Goal: Information Seeking & Learning: Learn about a topic

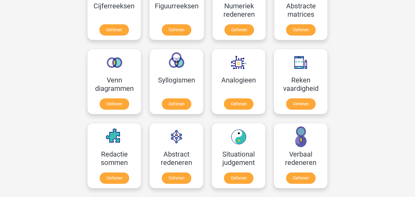
scroll to position [281, 0]
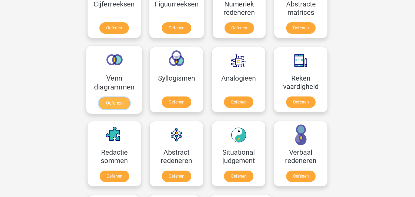
click at [117, 108] on link "Oefenen" at bounding box center [114, 103] width 31 height 12
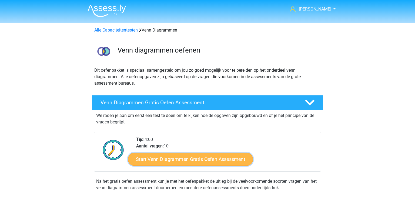
click at [191, 161] on link "Start Venn Diagrammen Gratis Oefen Assessment" at bounding box center [190, 159] width 125 height 13
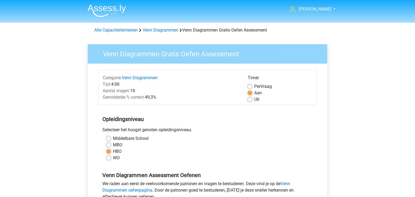
click at [112, 145] on div "MBO" at bounding box center [207, 145] width 202 height 6
click at [113, 144] on label "MBO" at bounding box center [117, 145] width 9 height 6
click at [108, 144] on input "MBO" at bounding box center [108, 144] width 4 height 5
radio input "true"
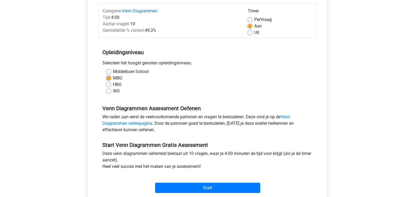
scroll to position [100, 0]
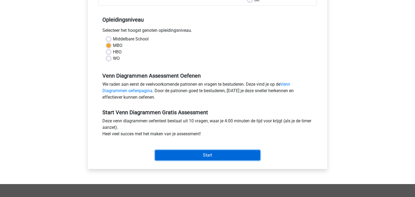
click at [214, 155] on input "Start" at bounding box center [207, 155] width 105 height 10
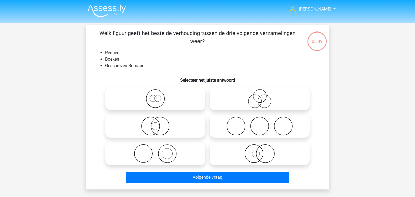
click at [166, 156] on icon at bounding box center [155, 153] width 96 height 19
click at [159, 151] on input "radio" at bounding box center [157, 150] width 4 height 4
radio input "true"
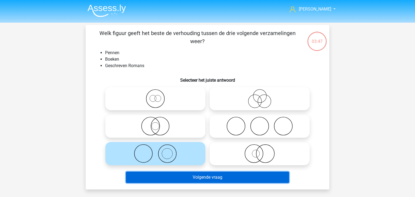
click at [187, 178] on button "Volgende vraag" at bounding box center [207, 177] width 163 height 11
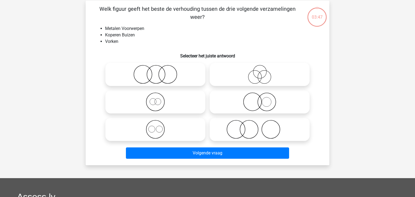
scroll to position [25, 0]
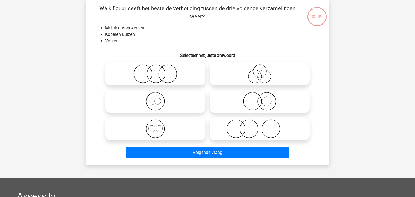
click at [159, 128] on icon at bounding box center [155, 129] width 96 height 19
click at [159, 126] on input "radio" at bounding box center [157, 125] width 4 height 4
radio input "true"
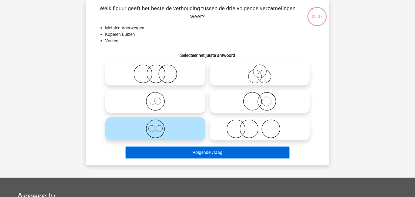
click at [174, 153] on button "Volgende vraag" at bounding box center [207, 152] width 163 height 11
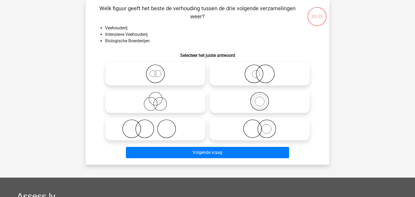
click at [162, 106] on icon at bounding box center [155, 101] width 96 height 19
click at [159, 99] on input "radio" at bounding box center [157, 97] width 4 height 4
radio input "true"
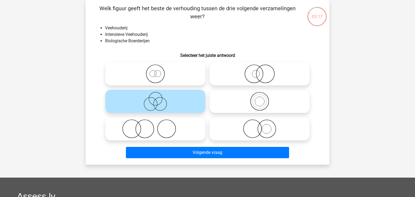
click at [136, 130] on icon at bounding box center [155, 129] width 96 height 19
click at [155, 126] on input "radio" at bounding box center [157, 125] width 4 height 4
radio input "true"
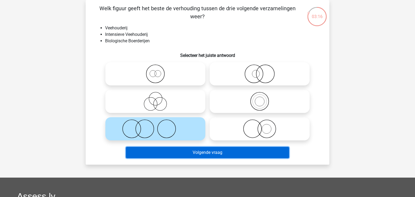
click at [160, 152] on button "Volgende vraag" at bounding box center [207, 152] width 163 height 11
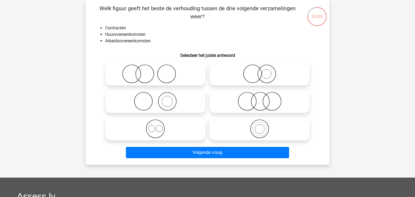
click at [148, 128] on icon at bounding box center [155, 129] width 96 height 19
click at [155, 126] on input "radio" at bounding box center [157, 125] width 4 height 4
radio input "true"
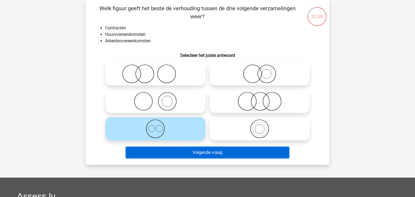
click at [161, 154] on button "Volgende vraag" at bounding box center [207, 152] width 163 height 11
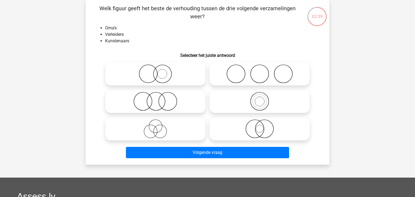
click at [166, 127] on icon at bounding box center [155, 129] width 96 height 19
click at [159, 126] on input "radio" at bounding box center [157, 125] width 4 height 4
radio input "true"
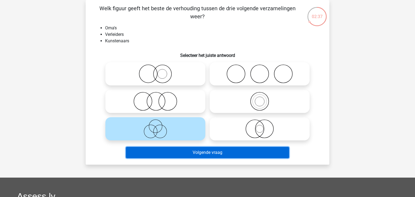
click at [188, 156] on button "Volgende vraag" at bounding box center [207, 152] width 163 height 11
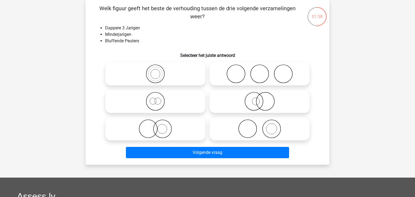
click at [157, 104] on icon at bounding box center [155, 101] width 96 height 19
click at [166, 100] on icon at bounding box center [155, 101] width 96 height 19
click at [159, 99] on input "radio" at bounding box center [157, 97] width 4 height 4
radio input "true"
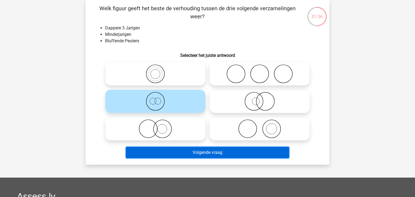
click at [193, 156] on button "Volgende vraag" at bounding box center [207, 152] width 163 height 11
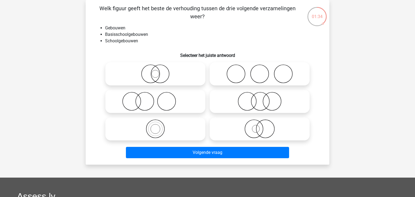
click at [155, 132] on icon at bounding box center [155, 129] width 96 height 19
click at [155, 126] on input "radio" at bounding box center [157, 125] width 4 height 4
radio input "true"
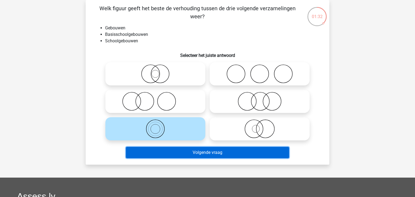
click at [171, 152] on button "Volgende vraag" at bounding box center [207, 152] width 163 height 11
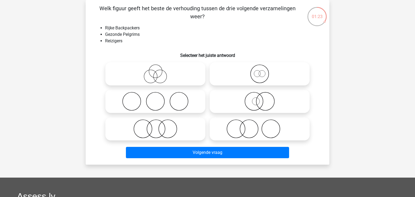
click at [157, 76] on circle at bounding box center [150, 76] width 13 height 13
click at [157, 71] on input "radio" at bounding box center [157, 70] width 4 height 4
radio input "true"
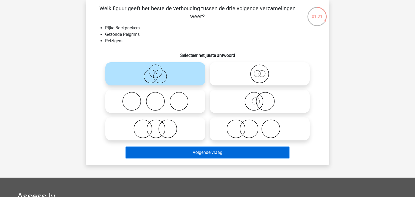
click at [211, 156] on button "Volgende vraag" at bounding box center [207, 152] width 163 height 11
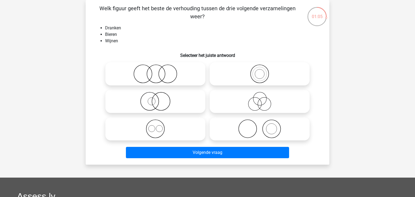
click at [157, 136] on icon at bounding box center [155, 129] width 96 height 19
click at [157, 126] on input "radio" at bounding box center [157, 125] width 4 height 4
radio input "true"
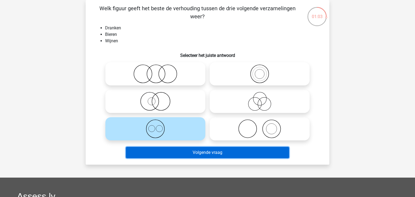
click at [168, 150] on button "Volgende vraag" at bounding box center [207, 152] width 163 height 11
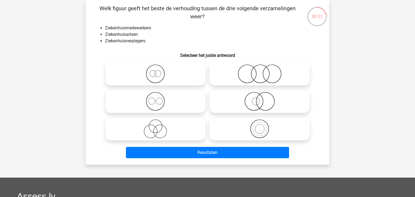
click at [172, 99] on icon at bounding box center [155, 101] width 96 height 19
click at [159, 99] on input "radio" at bounding box center [157, 97] width 4 height 4
radio input "true"
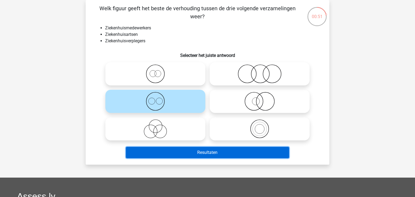
click at [218, 156] on button "Resultaten" at bounding box center [207, 152] width 163 height 11
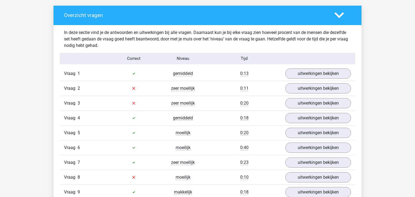
scroll to position [311, 0]
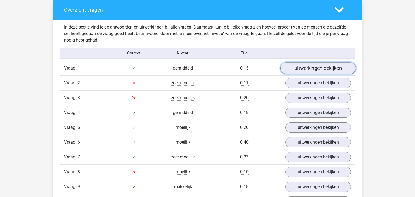
click at [316, 63] on link "uitwerkingen bekijken" at bounding box center [317, 68] width 75 height 12
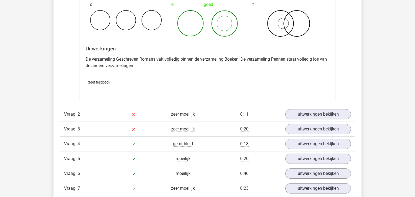
scroll to position [490, 0]
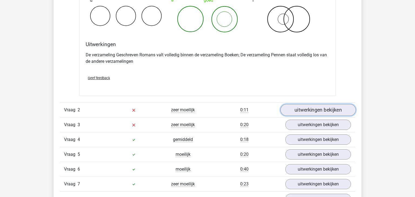
click at [342, 109] on link "uitwerkingen bekijken" at bounding box center [317, 110] width 75 height 12
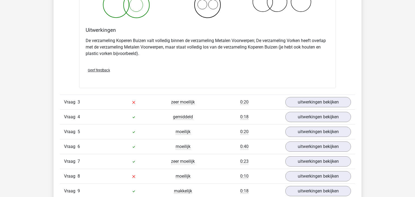
scroll to position [737, 0]
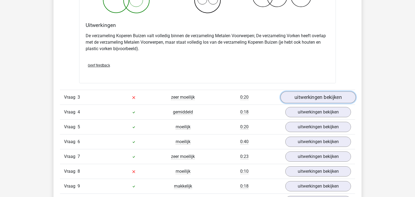
click at [329, 97] on link "uitwerkingen bekijken" at bounding box center [317, 98] width 75 height 12
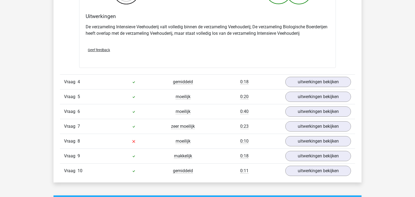
scroll to position [977, 0]
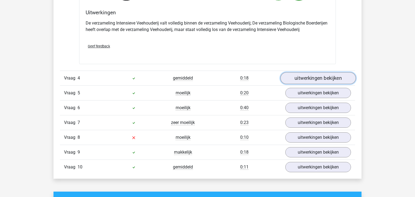
click at [314, 75] on link "uitwerkingen bekijken" at bounding box center [317, 78] width 75 height 12
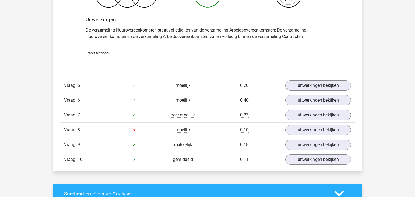
scroll to position [1196, 0]
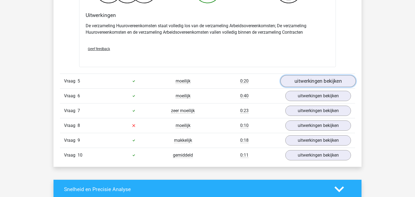
click at [320, 84] on link "uitwerkingen bekijken" at bounding box center [317, 81] width 75 height 12
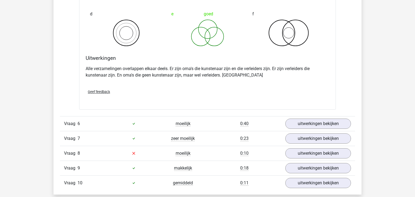
scroll to position [1381, 0]
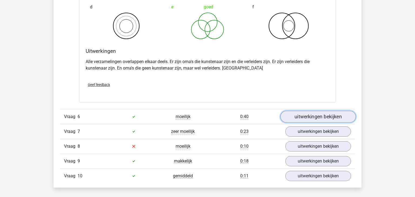
click at [330, 122] on link "uitwerkingen bekijken" at bounding box center [317, 117] width 75 height 12
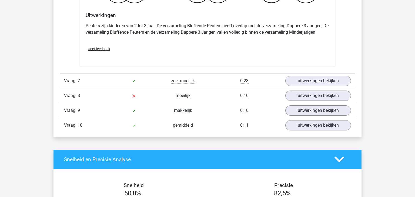
scroll to position [1661, 0]
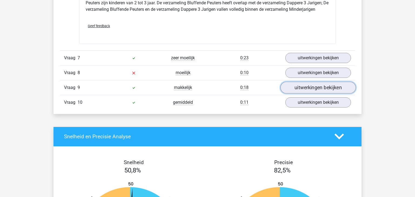
click at [299, 86] on link "uitwerkingen bekijken" at bounding box center [317, 88] width 75 height 12
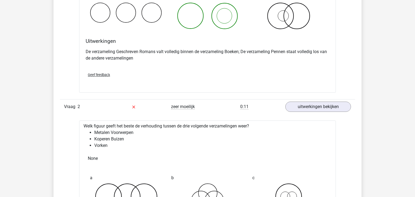
scroll to position [0, 0]
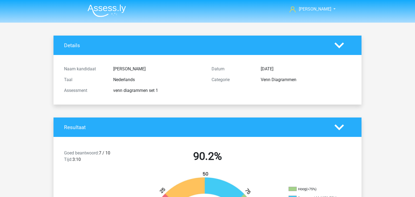
click at [112, 10] on img at bounding box center [106, 10] width 38 height 13
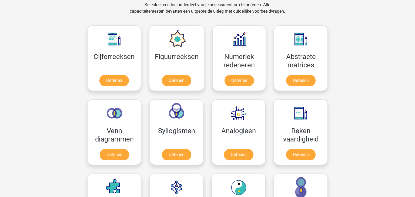
scroll to position [224, 0]
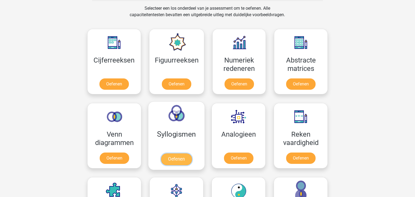
click at [187, 157] on link "Oefenen" at bounding box center [176, 160] width 31 height 12
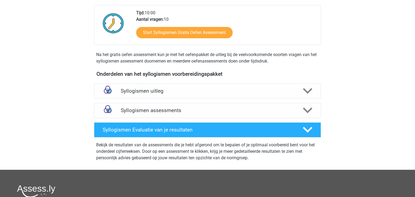
scroll to position [121, 0]
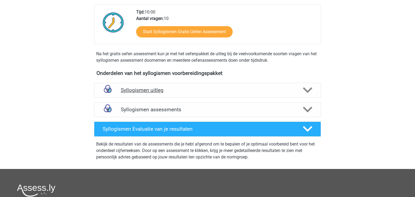
click at [264, 93] on h4 "Syllogismen uitleg" at bounding box center [207, 90] width 173 height 6
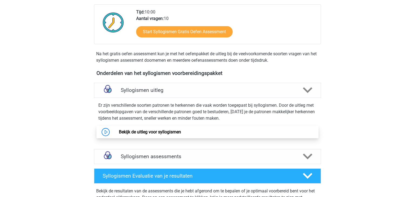
click at [181, 133] on link "Bekijk de uitleg voor syllogismen" at bounding box center [150, 132] width 62 height 5
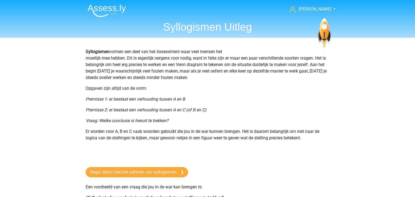
click at [97, 14] on img at bounding box center [106, 10] width 38 height 13
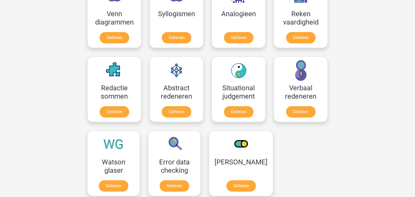
scroll to position [342, 0]
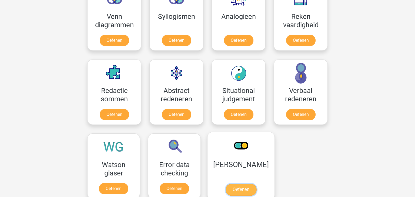
click at [239, 184] on link "Oefenen" at bounding box center [240, 190] width 31 height 12
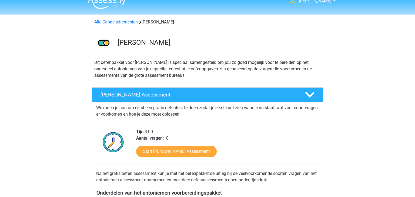
scroll to position [8, 0]
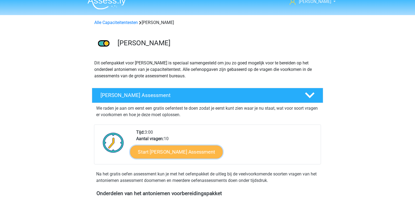
click at [193, 156] on link "Start [PERSON_NAME] Assessment" at bounding box center [176, 152] width 93 height 13
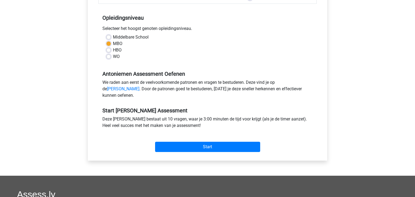
scroll to position [106, 0]
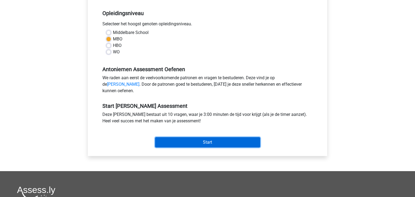
click at [234, 148] on input "Start" at bounding box center [207, 142] width 105 height 10
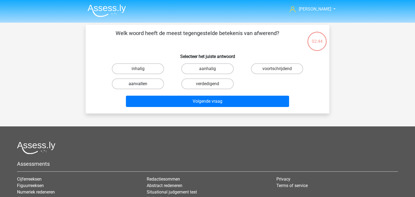
click at [154, 85] on label "aanvallen" at bounding box center [138, 84] width 52 height 11
click at [141, 85] on input "aanvallen" at bounding box center [140, 86] width 4 height 4
radio input "true"
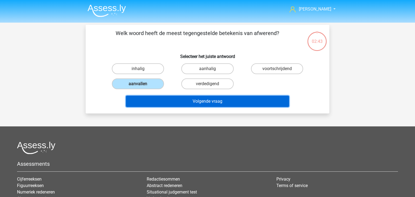
click at [193, 104] on button "Volgende vraag" at bounding box center [207, 101] width 163 height 11
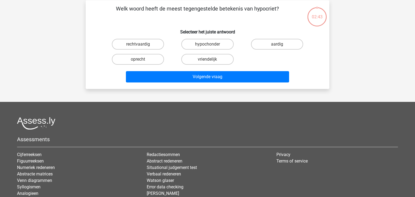
scroll to position [25, 0]
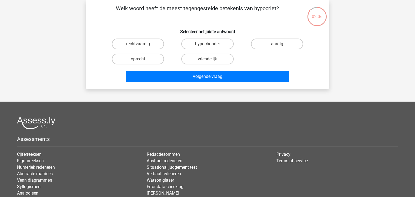
click at [141, 61] on input "oprecht" at bounding box center [140, 61] width 4 height 4
radio input "true"
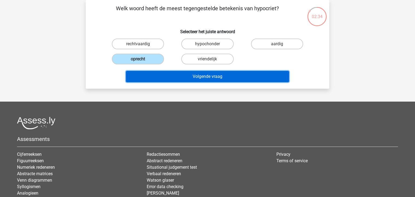
click at [173, 75] on button "Volgende vraag" at bounding box center [207, 76] width 163 height 11
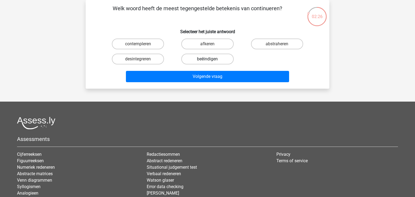
click at [195, 61] on label "beëindigen" at bounding box center [207, 59] width 52 height 11
click at [207, 61] on input "beëindigen" at bounding box center [209, 61] width 4 height 4
radio input "true"
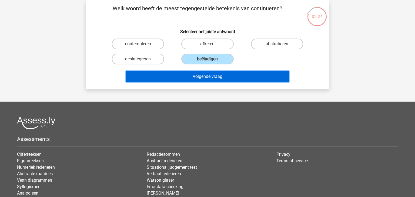
click at [200, 76] on button "Volgende vraag" at bounding box center [207, 76] width 163 height 11
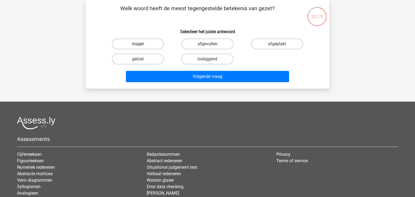
click at [137, 45] on label "mager" at bounding box center [138, 44] width 52 height 11
click at [138, 45] on input "mager" at bounding box center [140, 46] width 4 height 4
radio input "true"
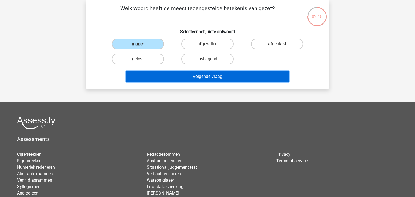
click at [200, 79] on button "Volgende vraag" at bounding box center [207, 76] width 163 height 11
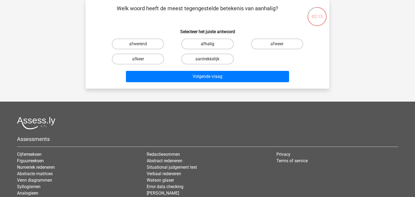
click at [194, 42] on label "afhalig" at bounding box center [207, 44] width 52 height 11
click at [207, 44] on input "afhalig" at bounding box center [209, 46] width 4 height 4
radio input "true"
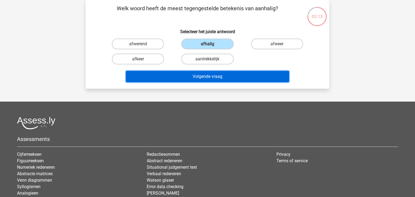
click at [215, 77] on button "Volgende vraag" at bounding box center [207, 76] width 163 height 11
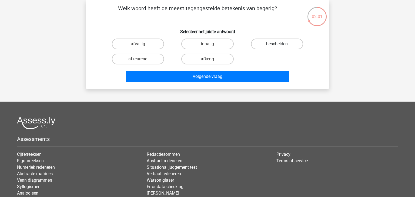
click at [261, 46] on label "bescheiden" at bounding box center [277, 44] width 52 height 11
click at [277, 46] on input "bescheiden" at bounding box center [279, 46] width 4 height 4
radio input "true"
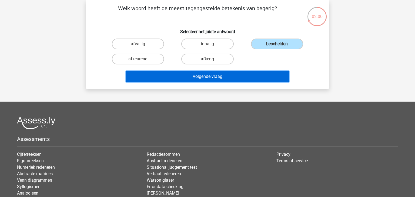
click at [250, 79] on button "Volgende vraag" at bounding box center [207, 76] width 163 height 11
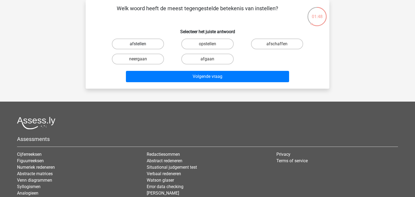
click at [132, 41] on label "afstellen" at bounding box center [138, 44] width 52 height 11
click at [138, 44] on input "afstellen" at bounding box center [140, 46] width 4 height 4
radio input "true"
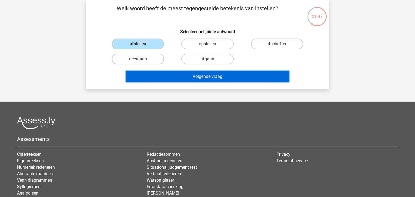
click at [230, 75] on button "Volgende vraag" at bounding box center [207, 76] width 163 height 11
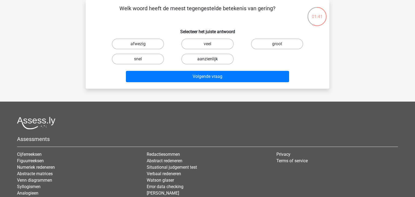
click at [198, 60] on label "aanzienlijk" at bounding box center [207, 59] width 52 height 11
click at [207, 60] on input "aanzienlijk" at bounding box center [209, 61] width 4 height 4
radio input "true"
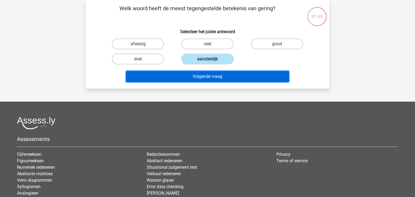
click at [201, 75] on button "Volgende vraag" at bounding box center [207, 76] width 163 height 11
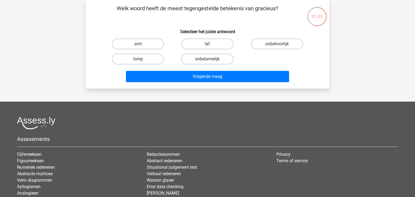
click at [183, 47] on label "laf" at bounding box center [207, 44] width 52 height 11
click at [207, 47] on input "laf" at bounding box center [209, 46] width 4 height 4
radio input "true"
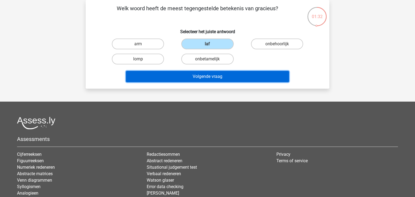
click at [202, 76] on button "Volgende vraag" at bounding box center [207, 76] width 163 height 11
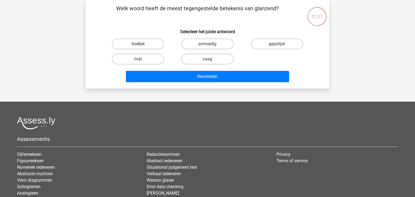
click at [145, 46] on label "troebel" at bounding box center [138, 44] width 52 height 11
click at [141, 46] on input "troebel" at bounding box center [140, 46] width 4 height 4
radio input "true"
click at [200, 62] on label "vaag" at bounding box center [207, 59] width 52 height 11
click at [207, 62] on input "vaag" at bounding box center [209, 61] width 4 height 4
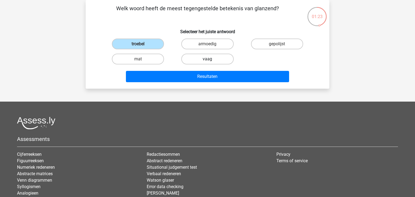
radio input "true"
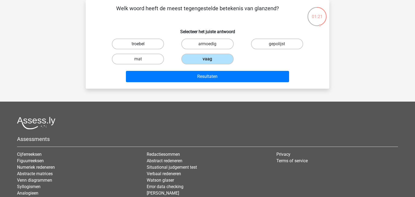
click at [149, 43] on label "troebel" at bounding box center [138, 44] width 52 height 11
click at [141, 44] on input "troebel" at bounding box center [140, 46] width 4 height 4
radio input "true"
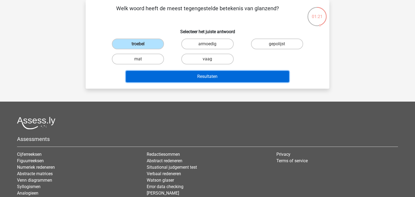
click at [177, 73] on button "Resultaten" at bounding box center [207, 76] width 163 height 11
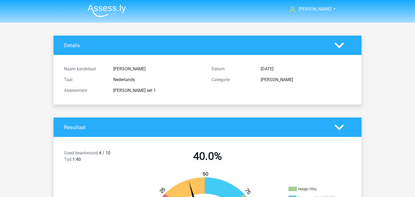
click at [104, 17] on img at bounding box center [106, 10] width 38 height 13
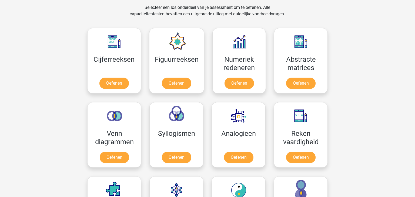
scroll to position [226, 0]
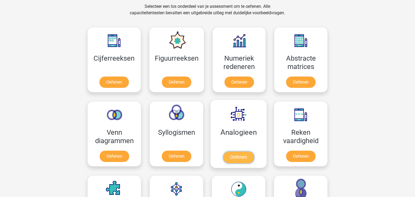
click at [239, 163] on link "Oefenen" at bounding box center [238, 158] width 31 height 12
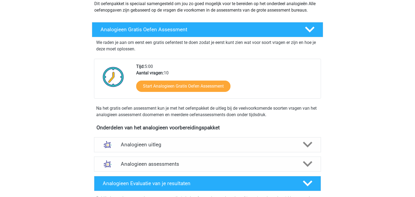
scroll to position [85, 0]
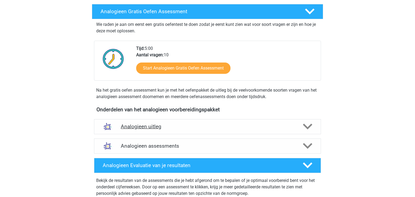
click at [255, 124] on h4 "Analogieen uitleg" at bounding box center [207, 127] width 173 height 6
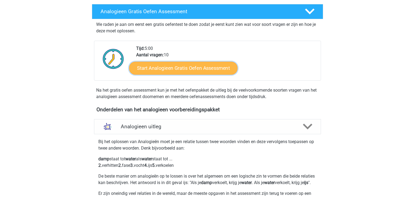
click at [205, 70] on link "Start Analogieen Gratis Oefen Assessment" at bounding box center [183, 68] width 108 height 13
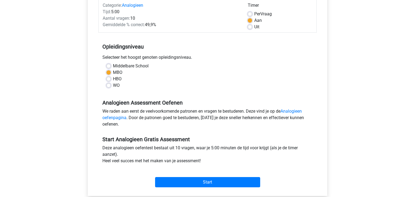
scroll to position [83, 0]
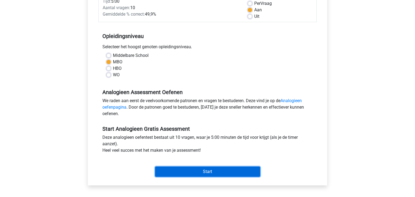
click at [240, 171] on input "Start" at bounding box center [207, 172] width 105 height 10
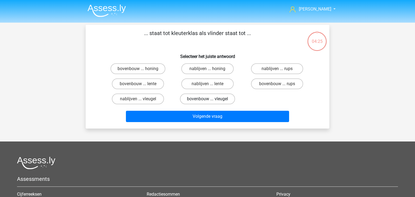
click at [190, 97] on label "bovenbouw ... vleugel" at bounding box center [207, 99] width 55 height 11
click at [207, 99] on input "bovenbouw ... vleugel" at bounding box center [209, 101] width 4 height 4
radio input "true"
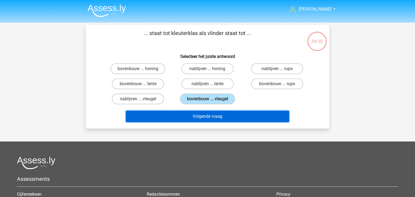
click at [252, 114] on button "Volgende vraag" at bounding box center [207, 116] width 163 height 11
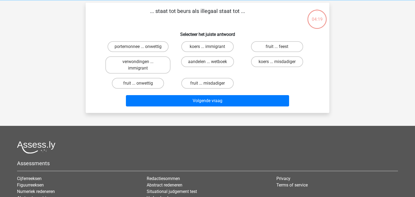
scroll to position [25, 0]
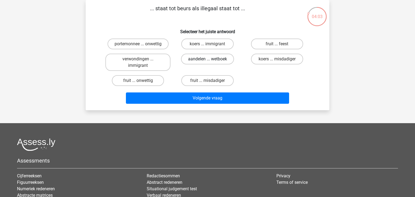
click at [205, 56] on label "aandelen ... wetboek" at bounding box center [207, 59] width 53 height 11
click at [207, 59] on input "aandelen ... wetboek" at bounding box center [209, 61] width 4 height 4
radio input "true"
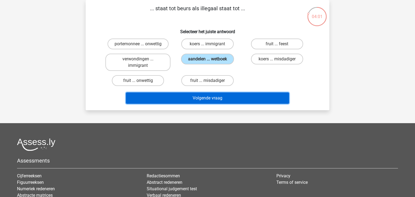
click at [227, 102] on button "Volgende vraag" at bounding box center [207, 98] width 163 height 11
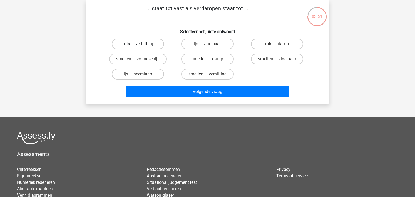
click at [142, 42] on label "rots ... verhitting" at bounding box center [138, 44] width 52 height 11
click at [141, 44] on input "rots ... verhitting" at bounding box center [140, 46] width 4 height 4
radio input "true"
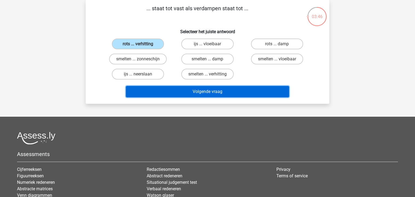
click at [191, 91] on button "Volgende vraag" at bounding box center [207, 91] width 163 height 11
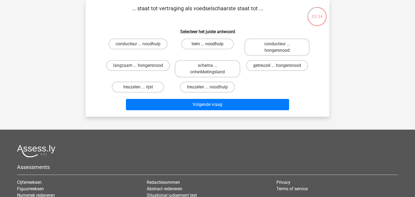
click at [205, 46] on label "trein ... noodhulp" at bounding box center [207, 44] width 52 height 11
click at [207, 46] on input "trein ... noodhulp" at bounding box center [209, 46] width 4 height 4
radio input "true"
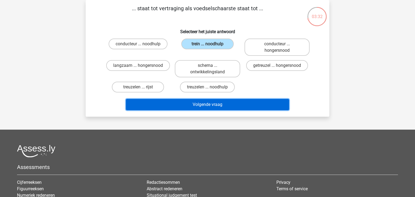
click at [211, 104] on button "Volgende vraag" at bounding box center [207, 104] width 163 height 11
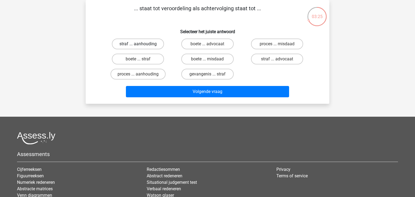
click at [153, 45] on label "straf ... aanhouding" at bounding box center [138, 44] width 52 height 11
click at [141, 45] on input "straf ... aanhouding" at bounding box center [140, 46] width 4 height 4
radio input "true"
click at [147, 73] on label "proces ... aanhouding" at bounding box center [137, 74] width 55 height 11
click at [141, 74] on input "proces ... aanhouding" at bounding box center [140, 76] width 4 height 4
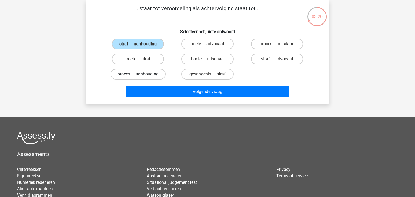
radio input "true"
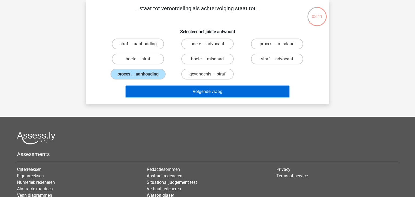
click at [191, 92] on button "Volgende vraag" at bounding box center [207, 91] width 163 height 11
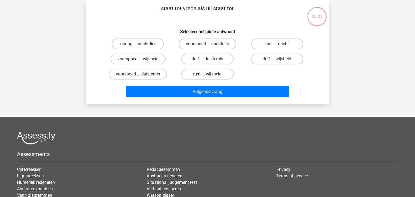
click at [201, 74] on label "rust ... wijsheid" at bounding box center [207, 74] width 52 height 11
click at [207, 74] on input "rust ... wijsheid" at bounding box center [209, 76] width 4 height 4
radio input "true"
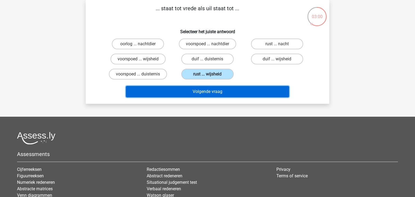
click at [203, 89] on button "Volgende vraag" at bounding box center [207, 91] width 163 height 11
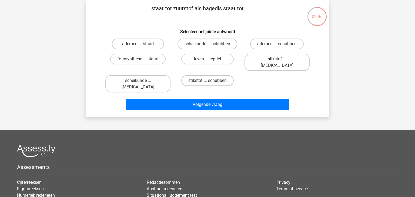
click at [203, 60] on label "leven ... reptiel" at bounding box center [207, 59] width 52 height 11
click at [207, 60] on input "leven ... reptiel" at bounding box center [209, 61] width 4 height 4
radio input "true"
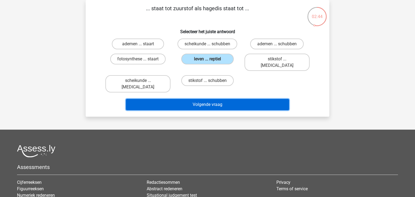
click at [231, 99] on button "Volgende vraag" at bounding box center [207, 104] width 163 height 11
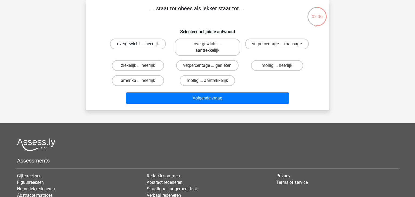
click at [145, 44] on label "overgewicht ... heerlijk" at bounding box center [138, 44] width 56 height 11
click at [141, 44] on input "overgewicht ... heerlijk" at bounding box center [140, 46] width 4 height 4
radio input "true"
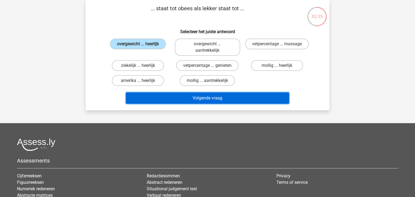
click at [202, 101] on button "Volgende vraag" at bounding box center [207, 98] width 163 height 11
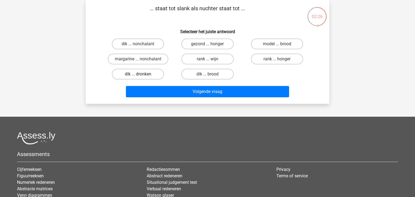
click at [137, 74] on label "dik ... dronken" at bounding box center [138, 74] width 52 height 11
click at [138, 74] on input "dik ... dronken" at bounding box center [140, 76] width 4 height 4
radio input "true"
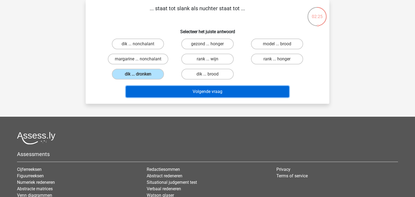
click at [174, 96] on button "Volgende vraag" at bounding box center [207, 91] width 163 height 11
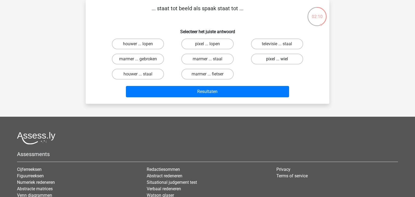
click at [279, 58] on label "pixel ... wiel" at bounding box center [277, 59] width 52 height 11
click at [279, 59] on input "pixel ... wiel" at bounding box center [279, 61] width 4 height 4
radio input "true"
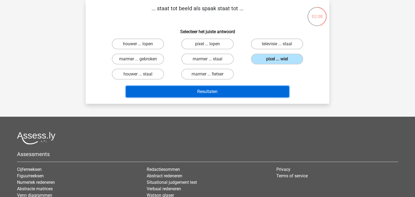
click at [256, 94] on button "Resultaten" at bounding box center [207, 91] width 163 height 11
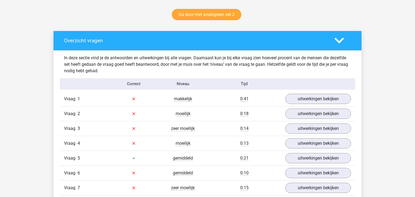
scroll to position [363, 0]
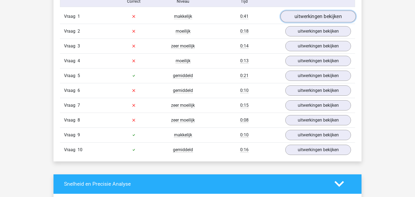
click at [300, 16] on link "uitwerkingen bekijken" at bounding box center [317, 17] width 75 height 12
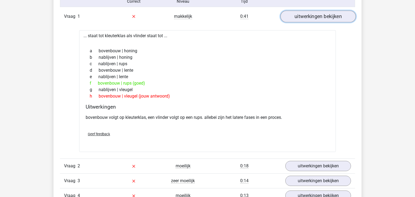
click at [300, 16] on link "uitwerkingen bekijken" at bounding box center [317, 17] width 75 height 12
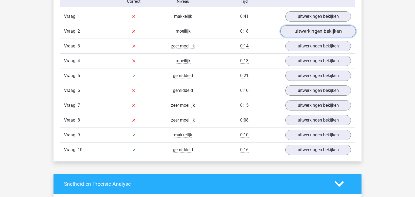
click at [295, 28] on link "uitwerkingen bekijken" at bounding box center [317, 31] width 75 height 12
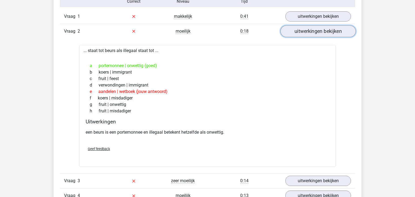
click at [295, 28] on link "uitwerkingen bekijken" at bounding box center [317, 31] width 75 height 12
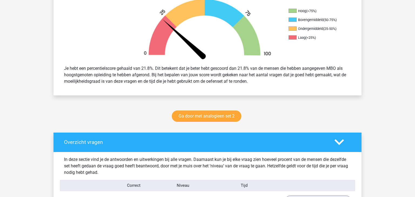
scroll to position [0, 0]
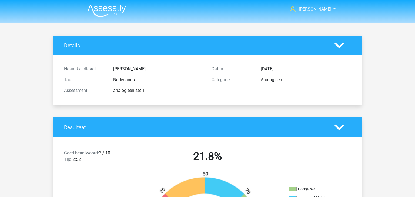
click at [109, 11] on img at bounding box center [106, 10] width 38 height 13
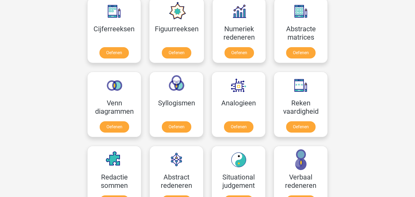
scroll to position [256, 0]
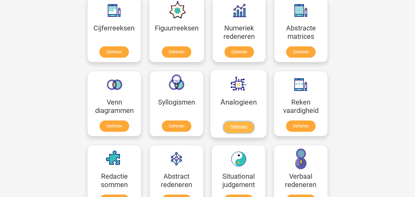
click at [235, 124] on link "Oefenen" at bounding box center [238, 127] width 31 height 12
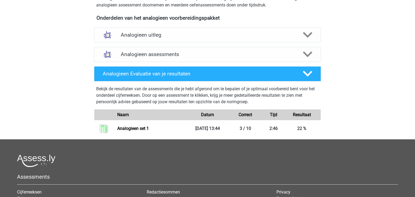
scroll to position [177, 0]
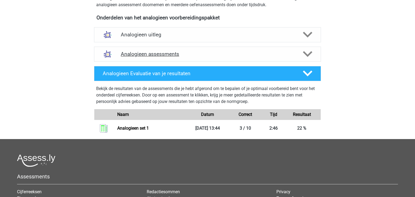
click at [231, 52] on h4 "Analogieen assessments" at bounding box center [207, 54] width 173 height 6
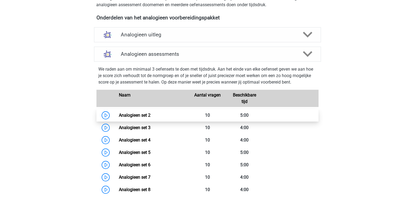
click at [139, 115] on link "Analogieen set 2" at bounding box center [135, 115] width 32 height 5
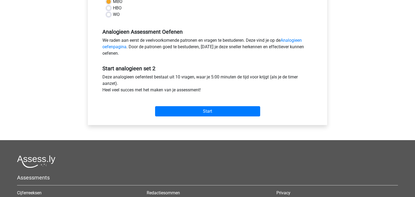
scroll to position [144, 0]
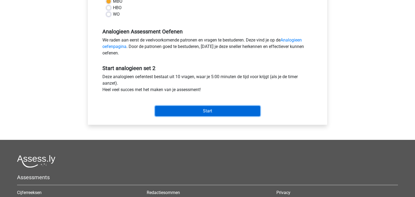
click at [221, 113] on input "Start" at bounding box center [207, 111] width 105 height 10
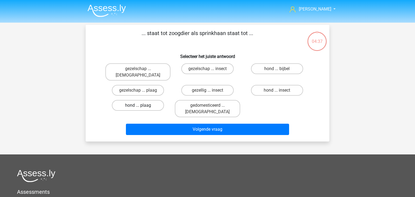
click at [152, 102] on label "hond ... plaag" at bounding box center [138, 105] width 52 height 11
click at [141, 106] on input "hond ... plaag" at bounding box center [140, 108] width 4 height 4
radio input "true"
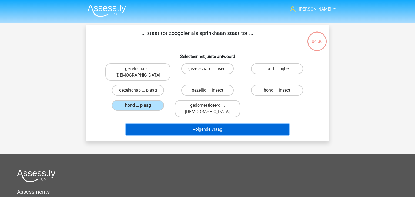
click at [187, 124] on button "Volgende vraag" at bounding box center [207, 129] width 163 height 11
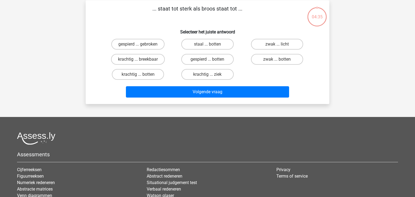
scroll to position [25, 0]
click at [209, 57] on label "gespierd ... botten" at bounding box center [207, 59] width 52 height 11
click at [209, 59] on input "gespierd ... botten" at bounding box center [209, 61] width 4 height 4
radio input "true"
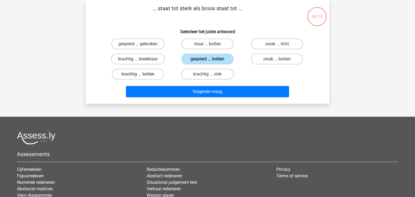
click at [157, 75] on label "krachtig ... botten" at bounding box center [138, 74] width 52 height 11
click at [141, 75] on input "krachtig ... botten" at bounding box center [140, 76] width 4 height 4
radio input "true"
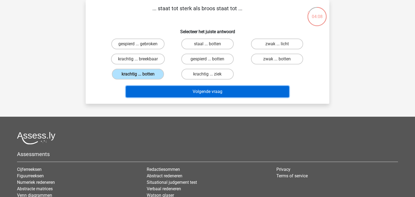
click at [178, 96] on button "Volgende vraag" at bounding box center [207, 91] width 163 height 11
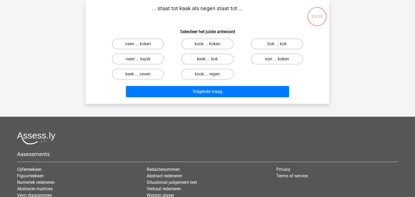
click at [274, 61] on label "non ... koken" at bounding box center [277, 59] width 52 height 11
click at [277, 61] on input "non ... koken" at bounding box center [279, 61] width 4 height 4
radio input "true"
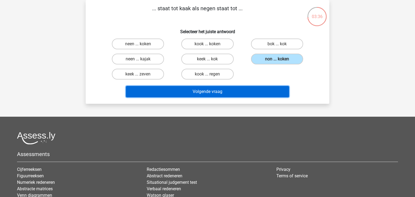
click at [247, 92] on button "Volgende vraag" at bounding box center [207, 91] width 163 height 11
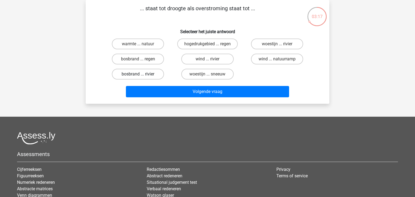
click at [151, 77] on label "bosbrand ... rivier" at bounding box center [138, 74] width 52 height 11
click at [141, 77] on input "bosbrand ... rivier" at bounding box center [140, 76] width 4 height 4
radio input "true"
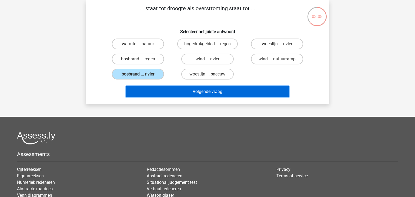
click at [206, 94] on button "Volgende vraag" at bounding box center [207, 91] width 163 height 11
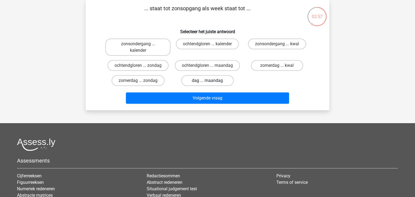
click at [207, 81] on label "dag ... maandag" at bounding box center [207, 80] width 52 height 11
click at [207, 81] on input "dag ... maandag" at bounding box center [209, 83] width 4 height 4
radio input "true"
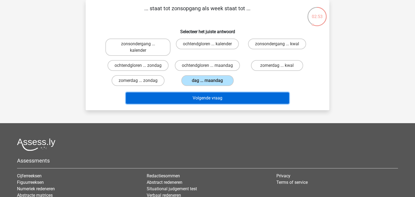
click at [197, 99] on button "Volgende vraag" at bounding box center [207, 98] width 163 height 11
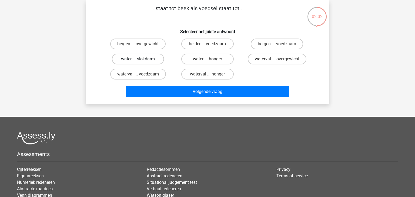
click at [160, 59] on label "water ... slokdarm" at bounding box center [138, 59] width 52 height 11
click at [141, 59] on input "water ... slokdarm" at bounding box center [140, 61] width 4 height 4
radio input "true"
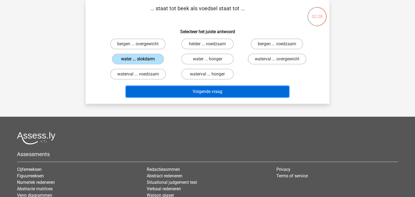
click at [203, 93] on button "Volgende vraag" at bounding box center [207, 91] width 163 height 11
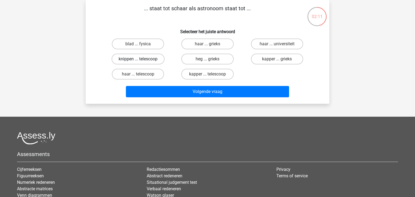
click at [149, 61] on label "knippen ... telescoop" at bounding box center [138, 59] width 53 height 11
click at [141, 61] on input "knippen ... telescoop" at bounding box center [140, 61] width 4 height 4
radio input "true"
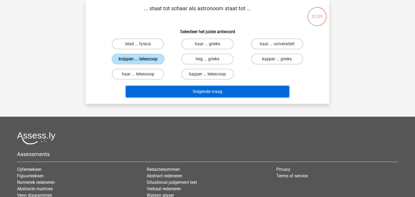
click at [188, 96] on button "Volgende vraag" at bounding box center [207, 91] width 163 height 11
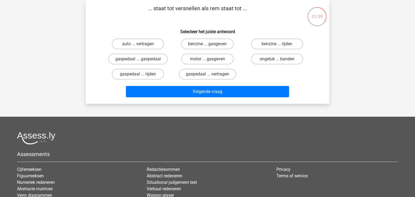
click at [208, 77] on input "gaspedaal ... vertragen" at bounding box center [209, 76] width 4 height 4
radio input "true"
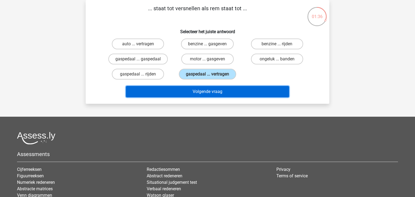
click at [204, 92] on button "Volgende vraag" at bounding box center [207, 91] width 163 height 11
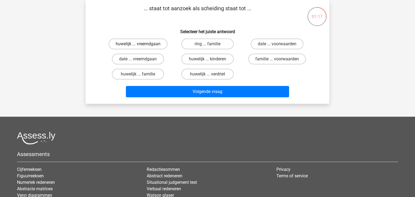
click at [157, 45] on label "huwelijk ... vreemdgaan" at bounding box center [138, 44] width 59 height 11
click at [141, 45] on input "huwelijk ... vreemdgaan" at bounding box center [140, 46] width 4 height 4
radio input "true"
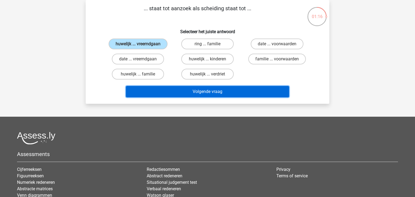
click at [190, 91] on button "Volgende vraag" at bounding box center [207, 91] width 163 height 11
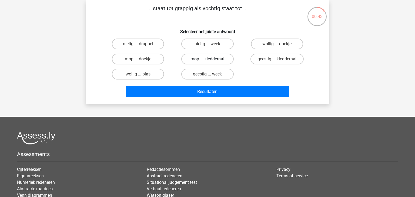
click at [197, 55] on label "mop ... kleddernat" at bounding box center [207, 59] width 52 height 11
click at [207, 59] on input "mop ... kleddernat" at bounding box center [209, 61] width 4 height 4
radio input "true"
click at [218, 76] on label "geestig ... week" at bounding box center [207, 74] width 52 height 11
click at [211, 76] on input "geestig ... week" at bounding box center [209, 76] width 4 height 4
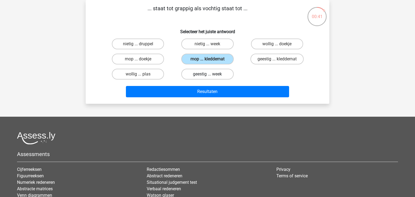
radio input "true"
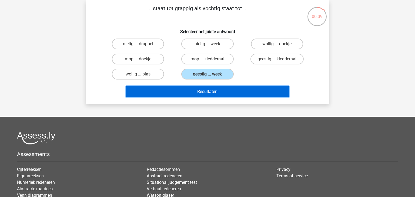
click at [214, 88] on button "Resultaten" at bounding box center [207, 91] width 163 height 11
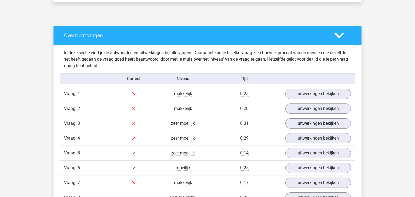
scroll to position [329, 0]
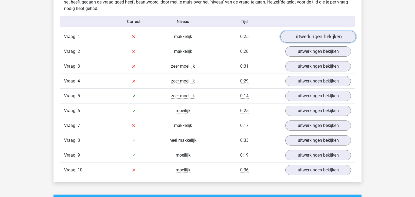
click at [289, 32] on link "uitwerkingen bekijken" at bounding box center [317, 37] width 75 height 12
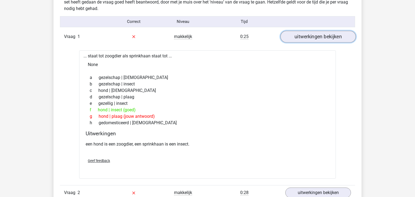
click at [289, 33] on link "uitwerkingen bekijken" at bounding box center [317, 37] width 75 height 12
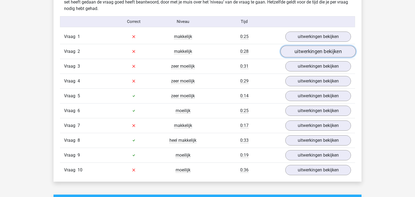
click at [292, 54] on link "uitwerkingen bekijken" at bounding box center [317, 52] width 75 height 12
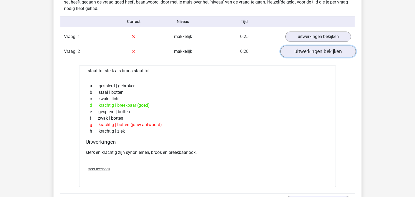
click at [292, 54] on link "uitwerkingen bekijken" at bounding box center [317, 52] width 75 height 12
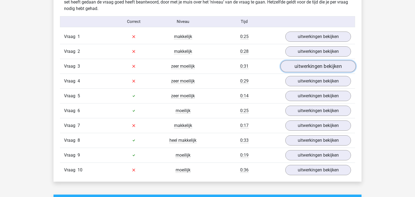
click at [291, 68] on link "uitwerkingen bekijken" at bounding box center [317, 66] width 75 height 12
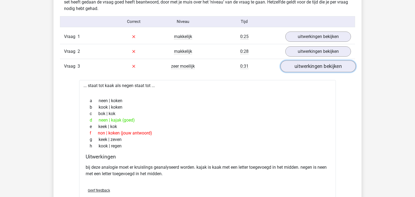
click at [291, 68] on link "uitwerkingen bekijken" at bounding box center [317, 66] width 75 height 12
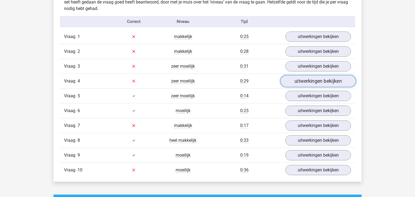
click at [291, 86] on link "uitwerkingen bekijken" at bounding box center [317, 81] width 75 height 12
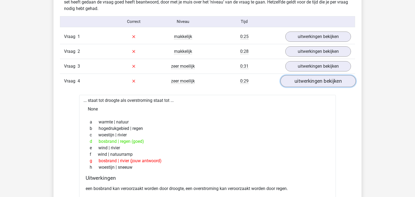
click at [291, 86] on link "uitwerkingen bekijken" at bounding box center [317, 81] width 75 height 12
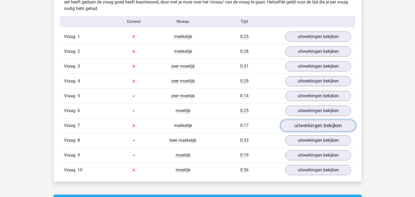
click at [298, 128] on link "uitwerkingen bekijken" at bounding box center [317, 126] width 75 height 12
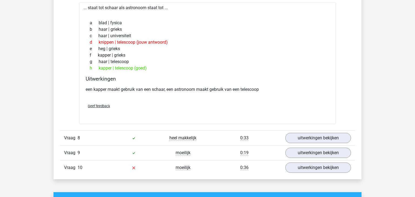
scroll to position [473, 0]
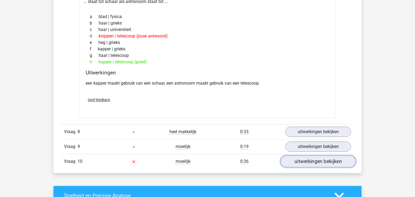
click at [301, 163] on link "uitwerkingen bekijken" at bounding box center [317, 162] width 75 height 12
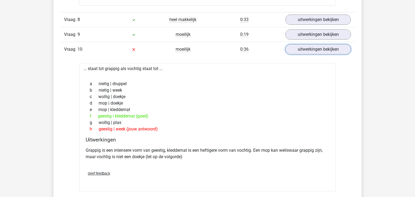
scroll to position [586, 0]
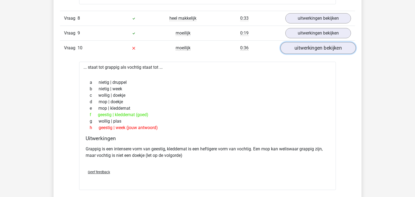
click at [304, 46] on link "uitwerkingen bekijken" at bounding box center [317, 48] width 75 height 12
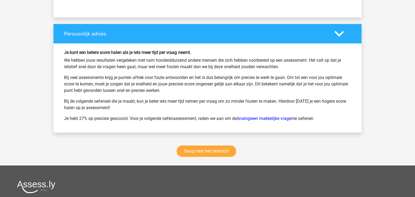
scroll to position [820, 0]
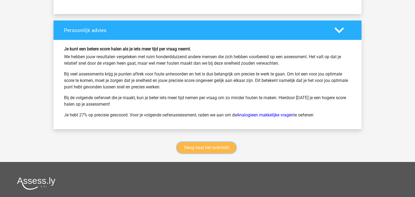
click at [203, 146] on link "Terug naar het overzicht" at bounding box center [206, 147] width 59 height 11
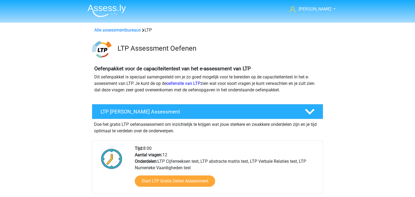
click at [100, 13] on img at bounding box center [106, 10] width 38 height 13
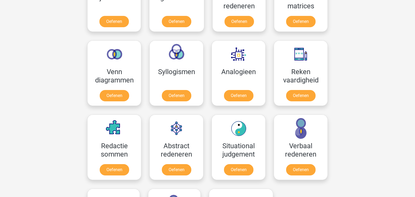
scroll to position [292, 0]
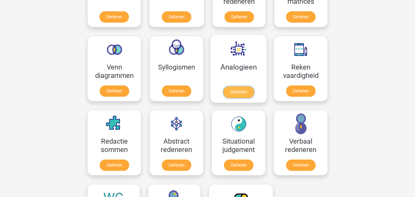
click at [238, 89] on link "Oefenen" at bounding box center [238, 92] width 31 height 12
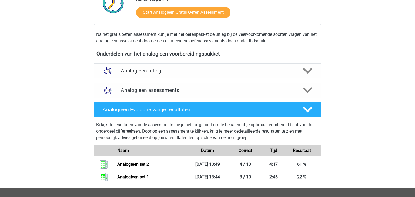
scroll to position [151, 0]
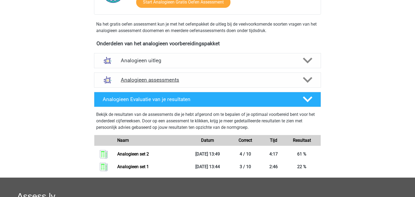
click at [266, 77] on h4 "Analogieen assessments" at bounding box center [207, 80] width 173 height 6
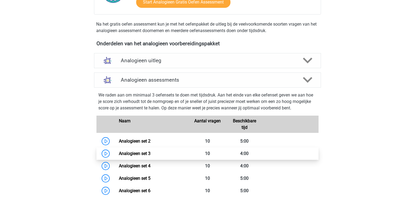
click at [143, 156] on link "Analogieen set 3" at bounding box center [135, 153] width 32 height 5
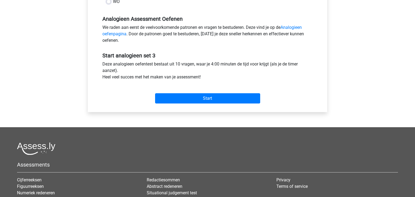
scroll to position [159, 0]
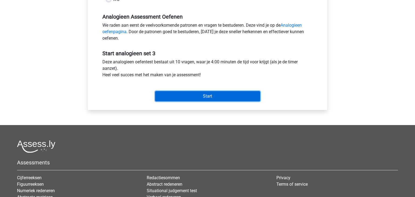
click at [206, 94] on input "Start" at bounding box center [207, 96] width 105 height 10
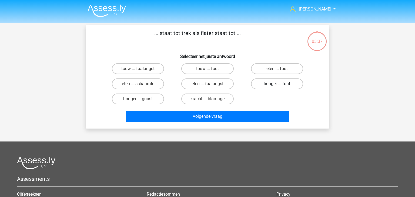
click at [270, 88] on label "honger ... fout" at bounding box center [277, 84] width 52 height 11
click at [277, 87] on input "honger ... fout" at bounding box center [279, 86] width 4 height 4
radio input "true"
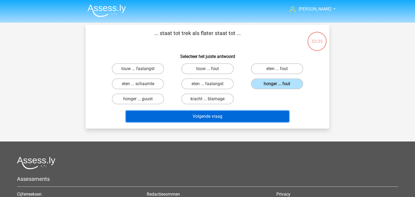
click at [242, 115] on button "Volgende vraag" at bounding box center [207, 116] width 163 height 11
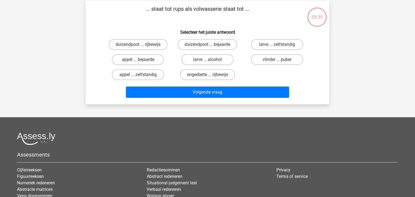
scroll to position [25, 0]
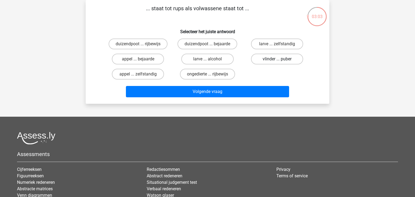
click at [273, 62] on label "vlinder ... puber" at bounding box center [277, 59] width 52 height 11
click at [277, 62] on input "vlinder ... puber" at bounding box center [279, 61] width 4 height 4
radio input "true"
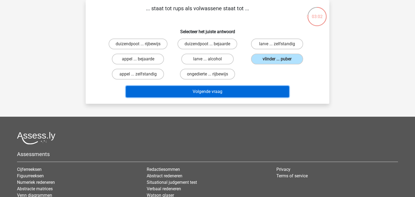
click at [265, 92] on button "Volgende vraag" at bounding box center [207, 91] width 163 height 11
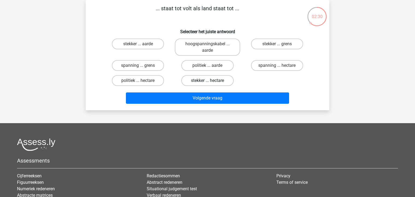
click at [220, 82] on label "stekker ... hectare" at bounding box center [207, 80] width 52 height 11
click at [211, 82] on input "stekker ... hectare" at bounding box center [209, 83] width 4 height 4
radio input "true"
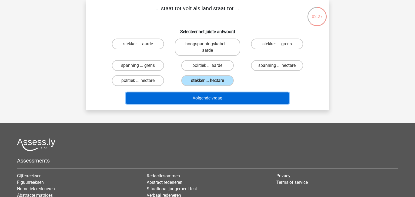
click at [210, 96] on button "Volgende vraag" at bounding box center [207, 98] width 163 height 11
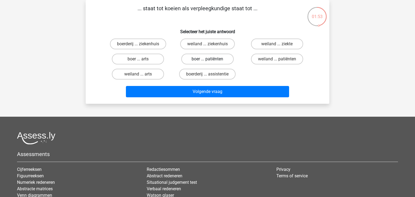
click at [202, 60] on label "boer ... patiënten" at bounding box center [207, 59] width 52 height 11
click at [207, 60] on input "boer ... patiënten" at bounding box center [209, 61] width 4 height 4
radio input "true"
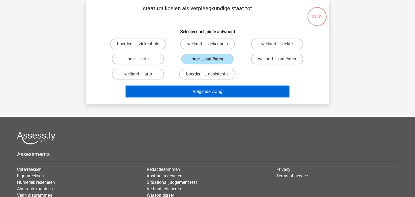
click at [205, 90] on button "Volgende vraag" at bounding box center [207, 91] width 163 height 11
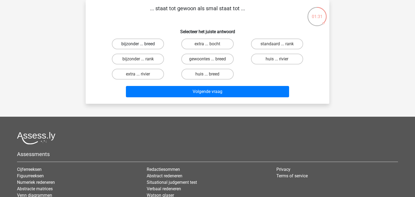
click at [124, 45] on label "bijzonder ... breed" at bounding box center [138, 44] width 52 height 11
click at [138, 45] on input "bijzonder ... breed" at bounding box center [140, 46] width 4 height 4
radio input "true"
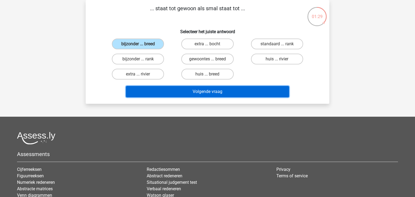
click at [186, 93] on button "Volgende vraag" at bounding box center [207, 91] width 163 height 11
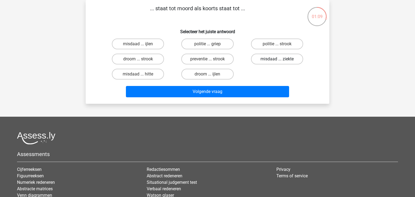
click at [269, 64] on label "misdaad ... ziekte" at bounding box center [277, 59] width 52 height 11
click at [277, 63] on input "misdaad ... ziekte" at bounding box center [279, 61] width 4 height 4
radio input "true"
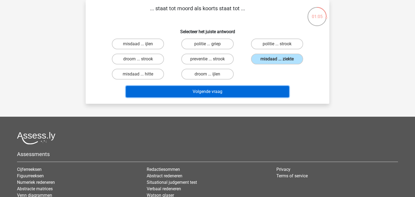
click at [249, 94] on button "Volgende vraag" at bounding box center [207, 91] width 163 height 11
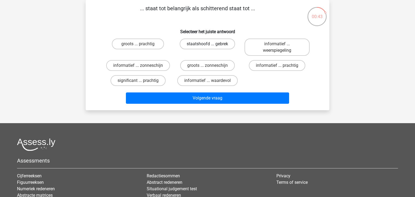
click at [193, 44] on label "staatshoofd ... gebrek" at bounding box center [207, 44] width 55 height 11
click at [207, 44] on input "staatshoofd ... gebrek" at bounding box center [209, 46] width 4 height 4
radio input "true"
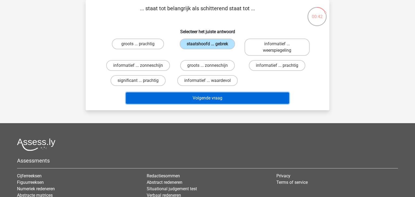
click at [210, 98] on button "Volgende vraag" at bounding box center [207, 98] width 163 height 11
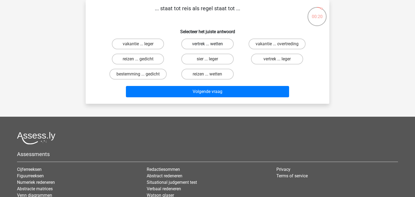
click at [200, 47] on label "vertrek ... wetten" at bounding box center [207, 44] width 52 height 11
click at [207, 47] on input "vertrek ... wetten" at bounding box center [209, 46] width 4 height 4
radio input "true"
click at [263, 45] on label "vakantie ... overtreding" at bounding box center [276, 44] width 57 height 11
click at [277, 45] on input "vakantie ... overtreding" at bounding box center [279, 46] width 4 height 4
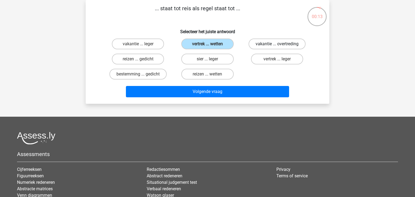
radio input "true"
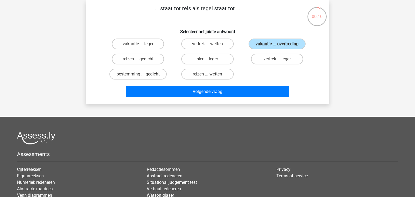
click at [250, 97] on div "Volgende vraag" at bounding box center [207, 92] width 208 height 13
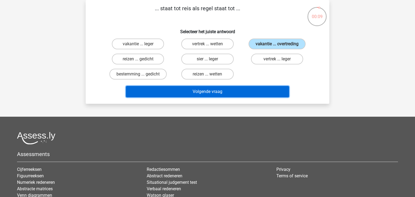
click at [250, 93] on button "Volgende vraag" at bounding box center [207, 91] width 163 height 11
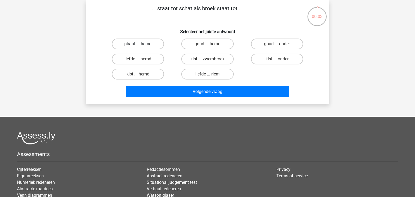
click at [144, 43] on label "piraat ... hemd" at bounding box center [138, 44] width 52 height 11
click at [141, 44] on input "piraat ... hemd" at bounding box center [140, 46] width 4 height 4
radio input "true"
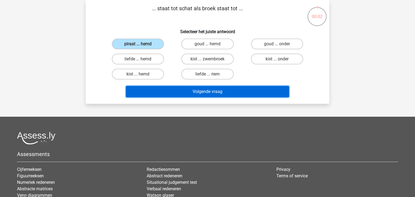
click at [181, 90] on button "Volgende vraag" at bounding box center [207, 91] width 163 height 11
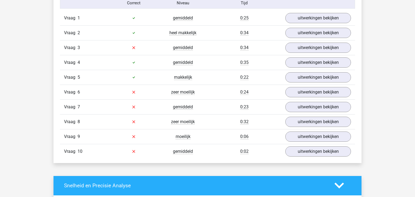
scroll to position [356, 0]
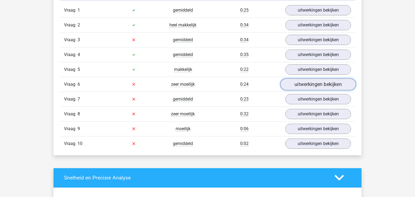
click at [313, 88] on link "uitwerkingen bekijken" at bounding box center [317, 85] width 75 height 12
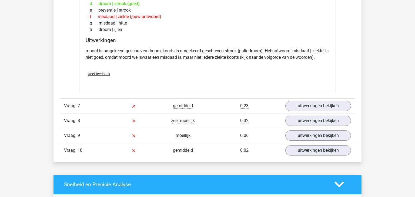
scroll to position [497, 0]
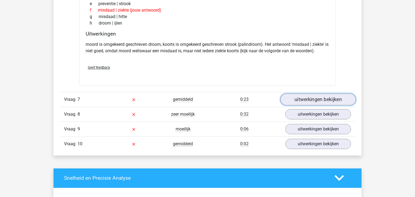
click at [291, 95] on link "uitwerkingen bekijken" at bounding box center [317, 100] width 75 height 12
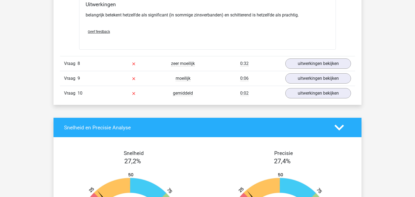
scroll to position [691, 0]
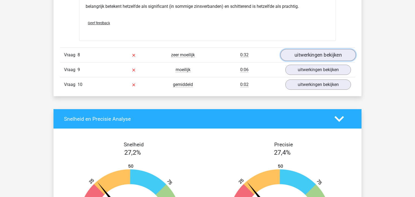
click at [294, 54] on link "uitwerkingen bekijken" at bounding box center [317, 55] width 75 height 12
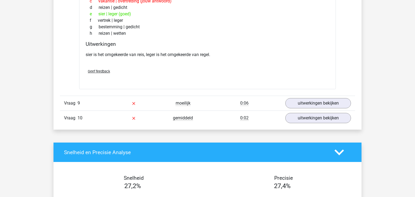
scroll to position [802, 0]
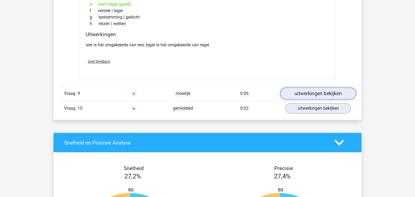
click at [309, 91] on link "uitwerkingen bekijken" at bounding box center [317, 94] width 75 height 12
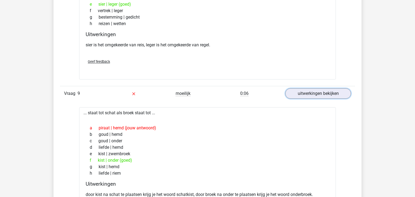
scroll to position [943, 0]
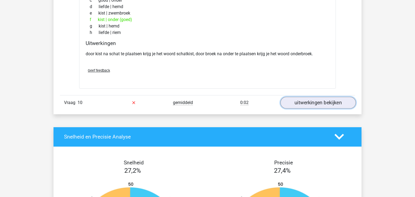
click at [286, 98] on link "uitwerkingen bekijken" at bounding box center [317, 103] width 75 height 12
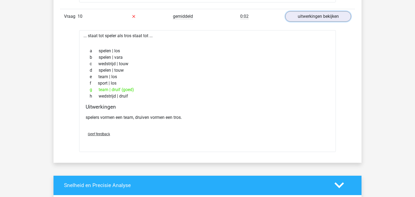
scroll to position [1026, 0]
